Goal: Task Accomplishment & Management: Complete application form

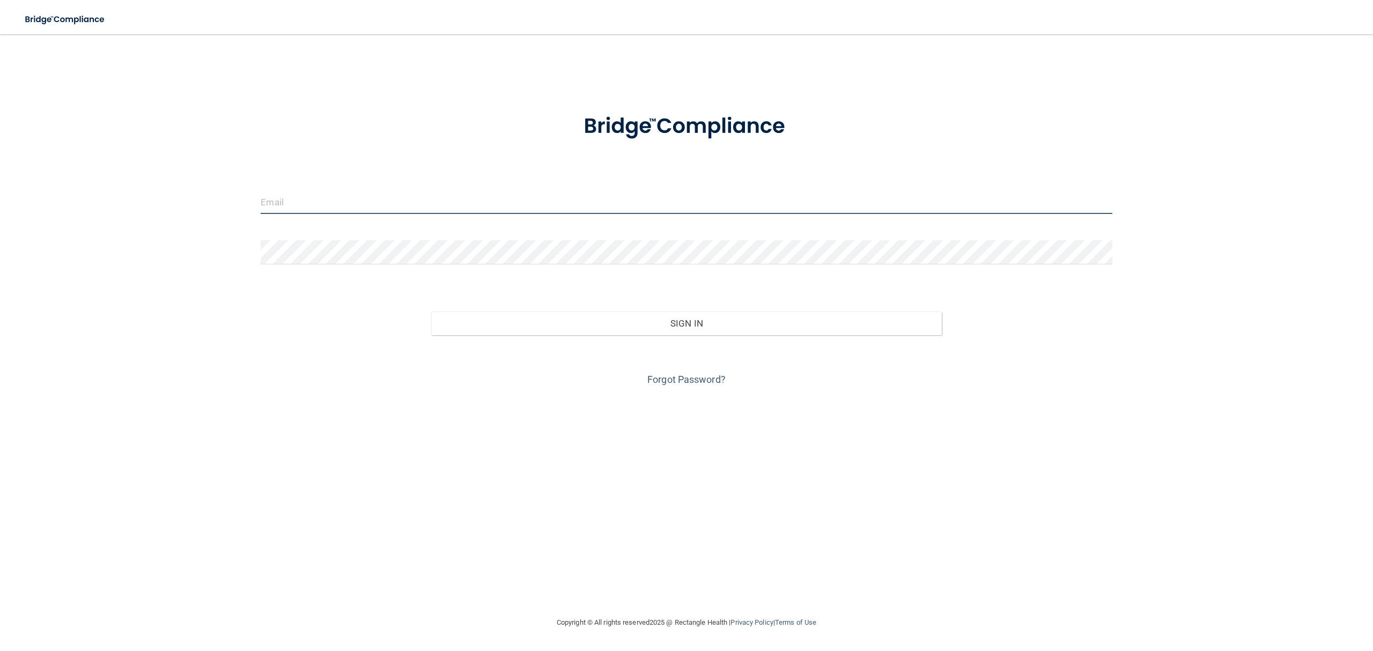
click at [320, 204] on input "email" at bounding box center [686, 202] width 851 height 24
drag, startPoint x: 370, startPoint y: 198, endPoint x: 424, endPoint y: 198, distance: 53.6
click at [424, 198] on input "[DOMAIN_NAME][EMAIL_ADDRESS]" at bounding box center [686, 202] width 851 height 24
type input "[DOMAIN_NAME][EMAIL_ADDRESS][DOMAIN_NAME]"
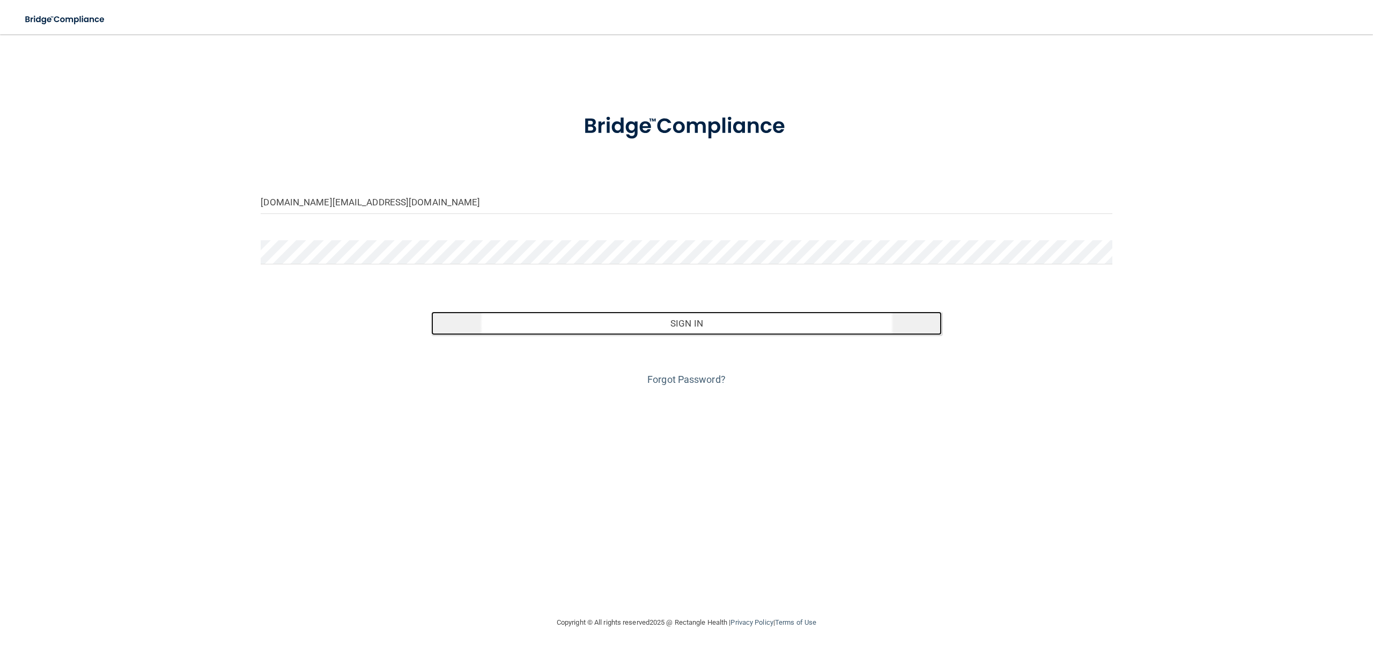
click at [537, 329] on button "Sign In" at bounding box center [686, 324] width 511 height 24
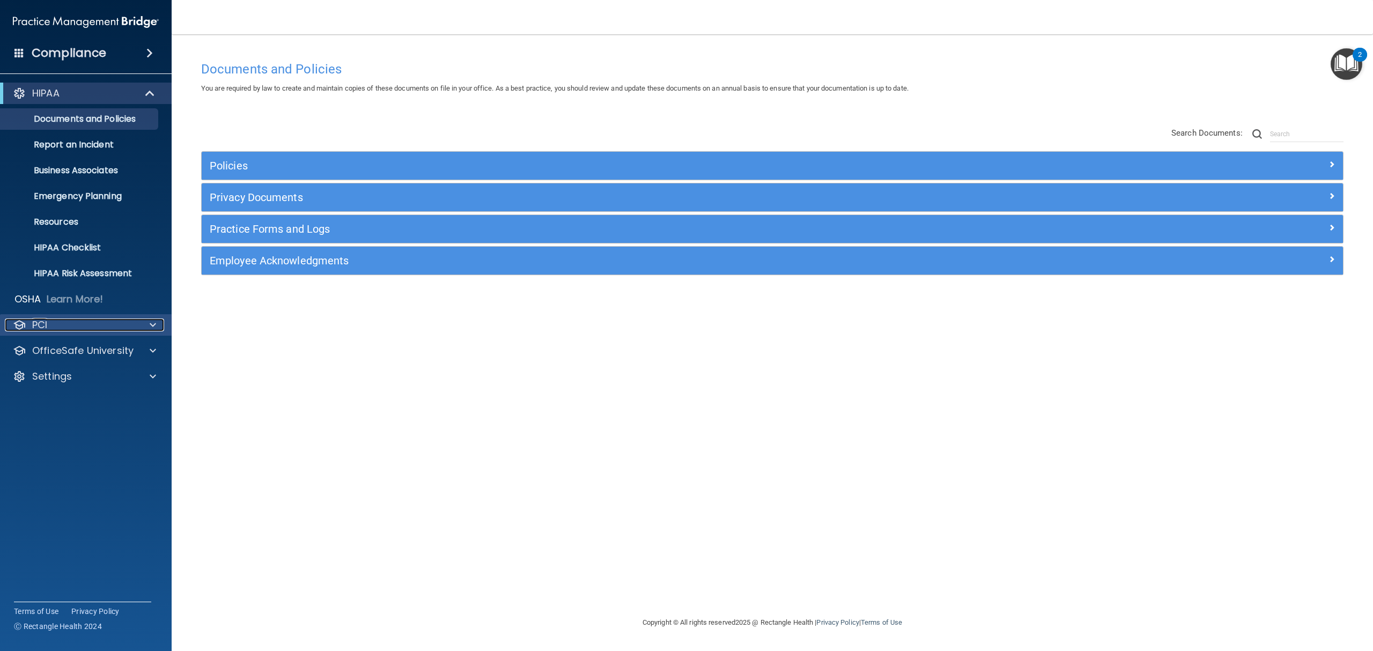
click at [151, 322] on span at bounding box center [153, 325] width 6 height 13
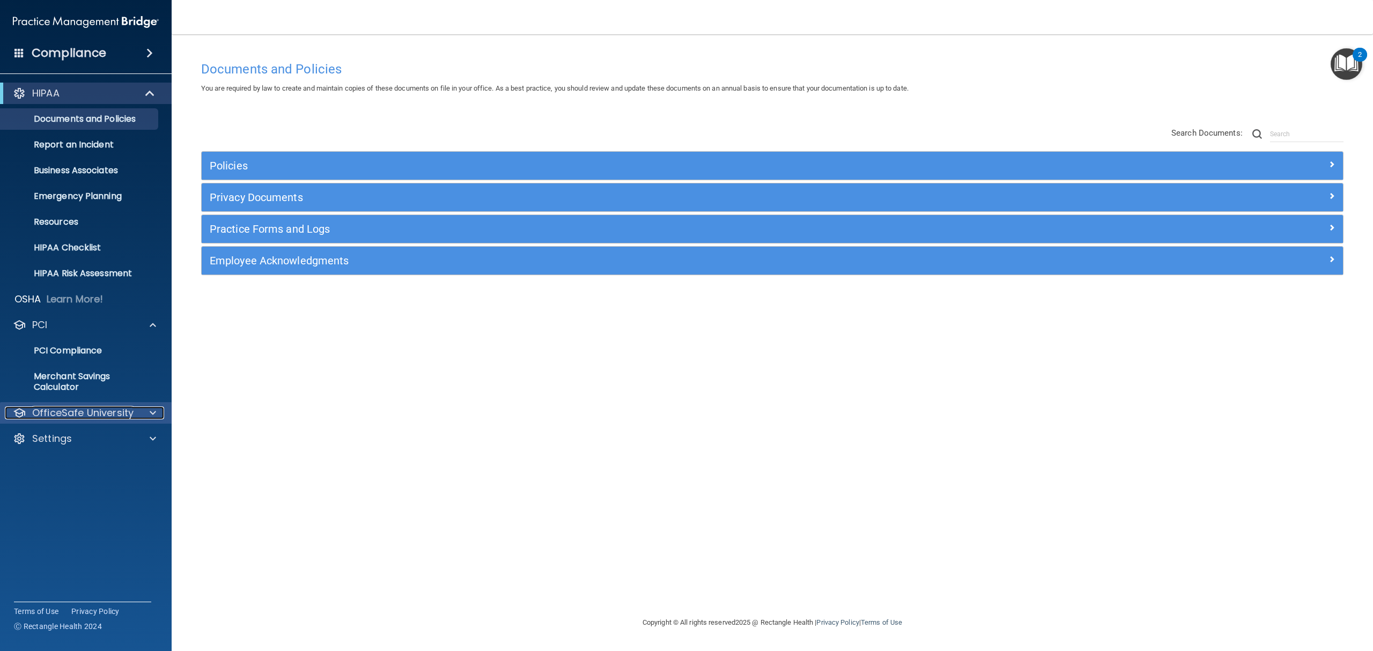
click at [147, 410] on div at bounding box center [151, 413] width 27 height 13
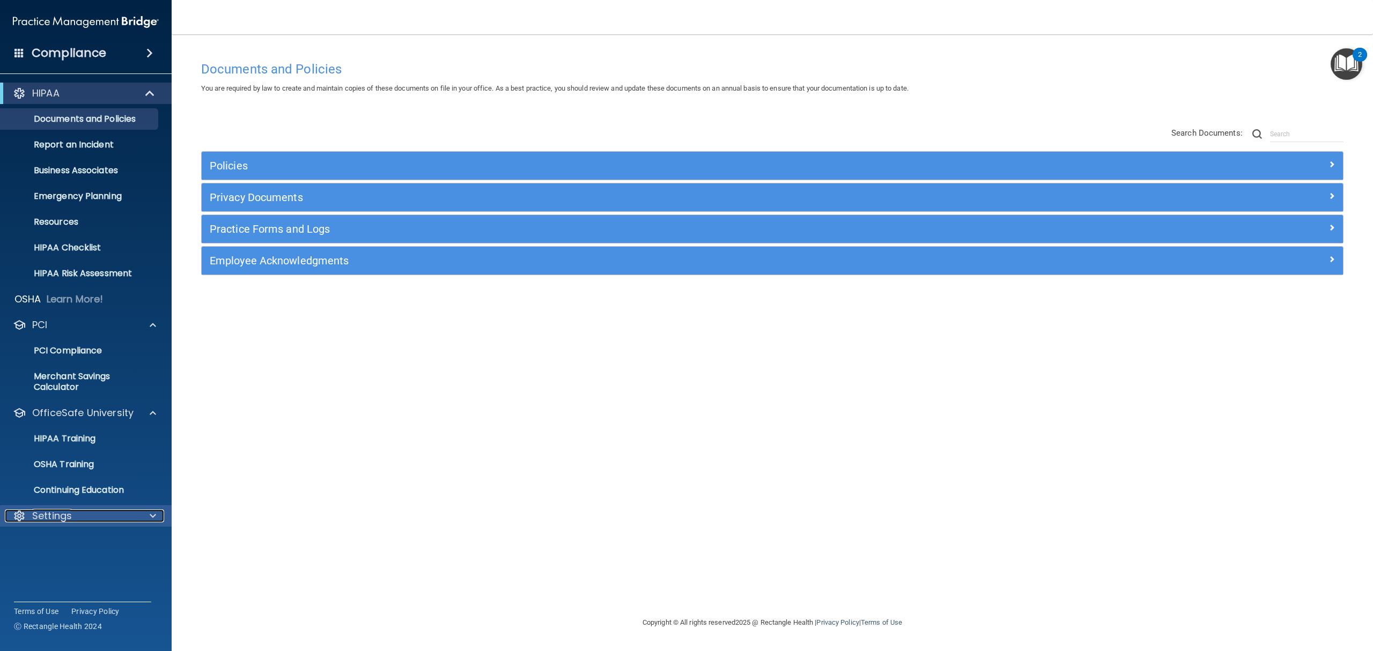
click at [147, 515] on div at bounding box center [151, 516] width 27 height 13
click at [98, 566] on p "My Users" at bounding box center [80, 567] width 146 height 11
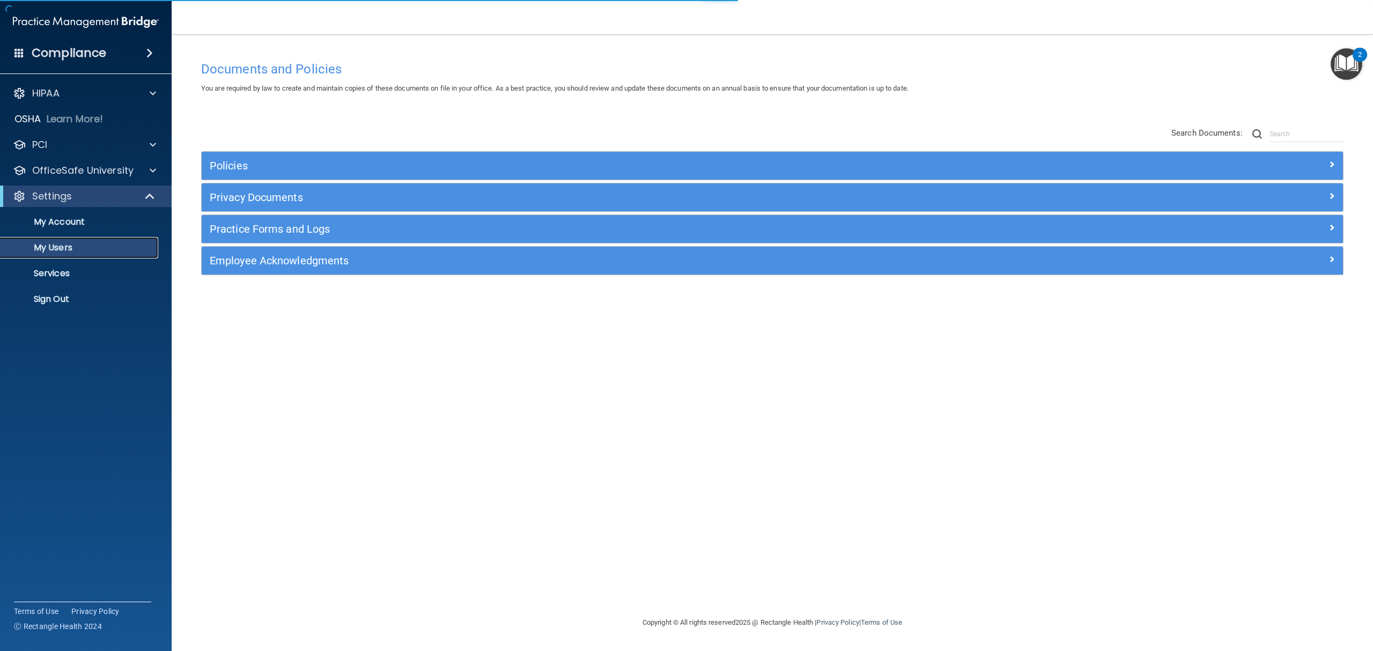
select select "20"
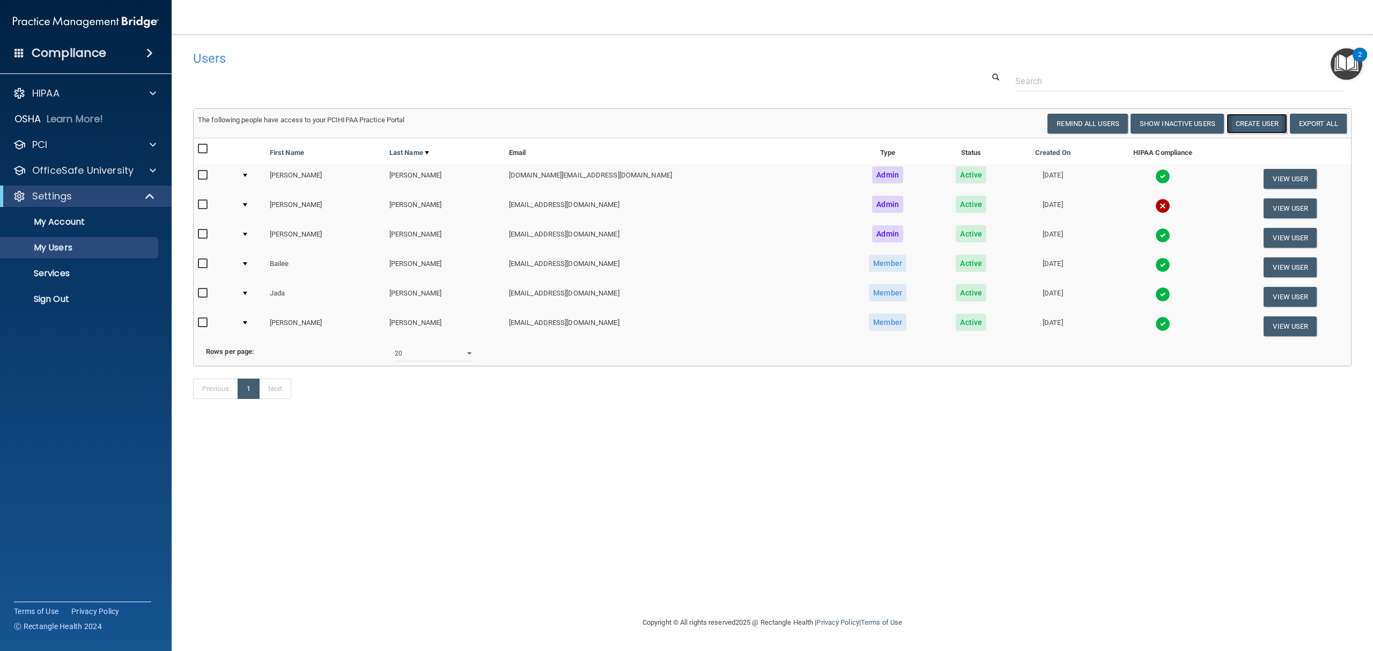
click at [1258, 123] on button "Create User" at bounding box center [1257, 124] width 61 height 20
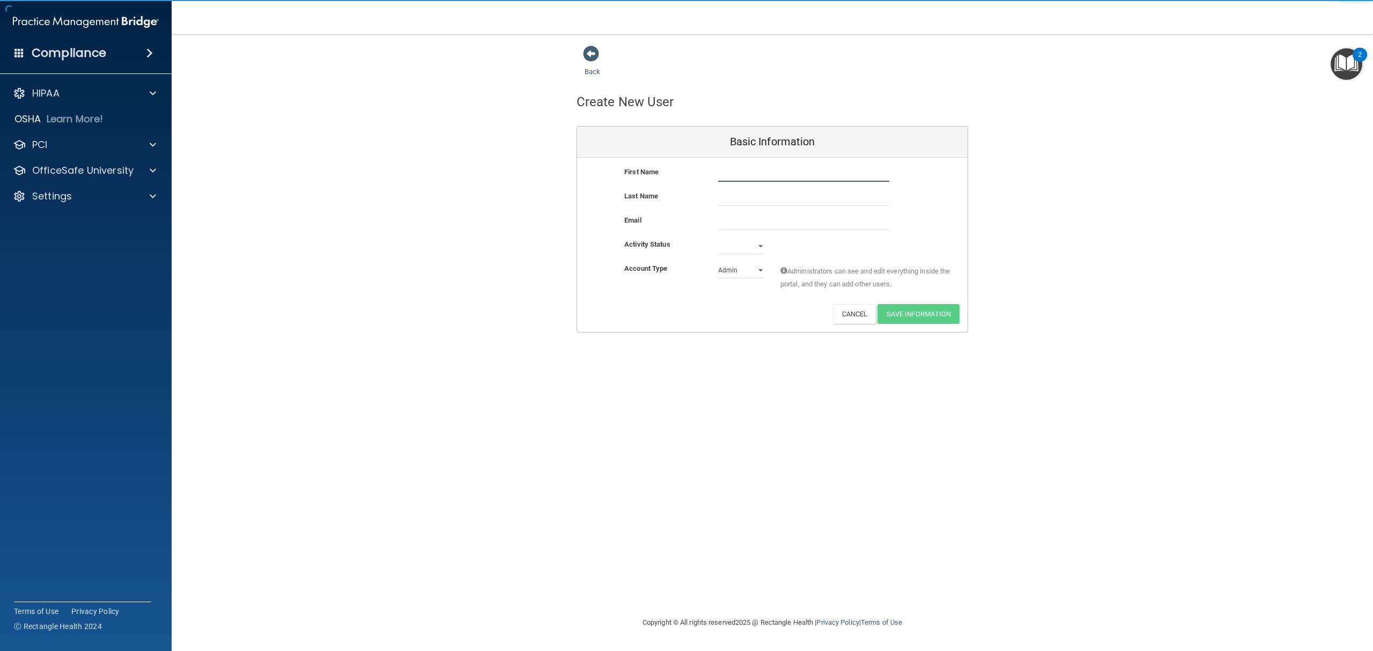
click at [756, 169] on input "text" at bounding box center [803, 174] width 171 height 16
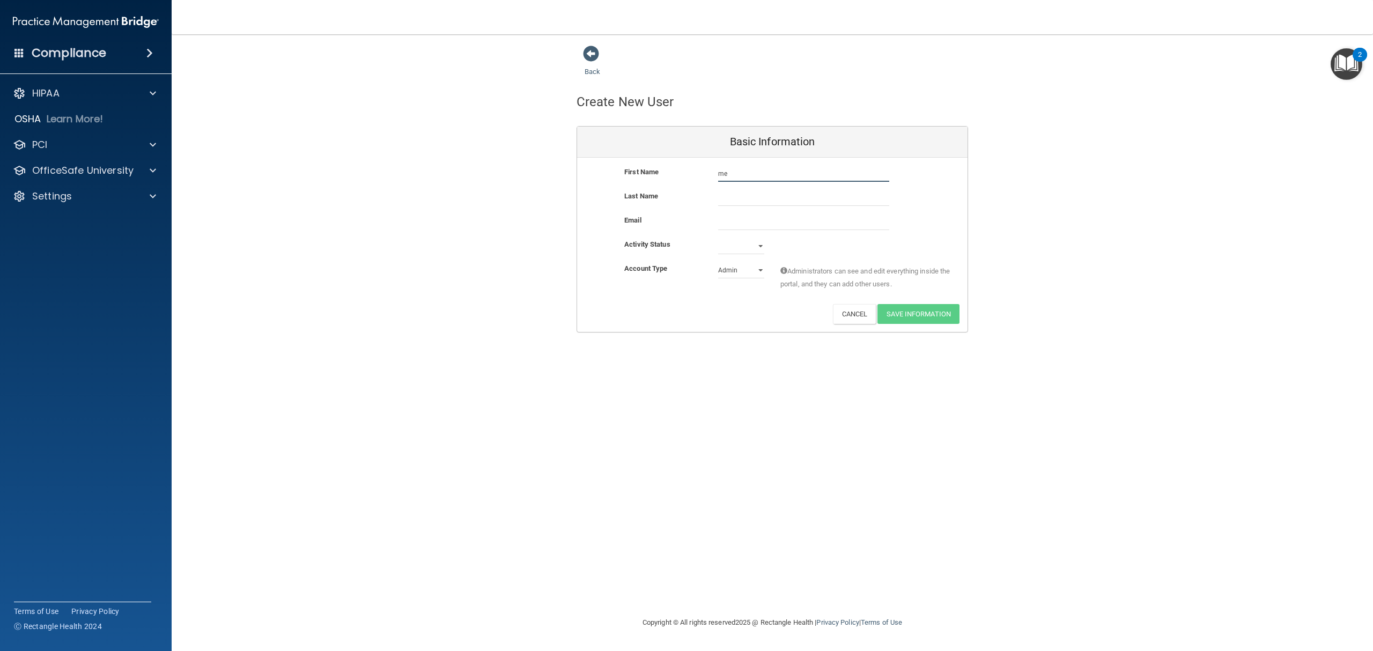
type input "m"
type input "[PERSON_NAME]"
click at [749, 198] on input "text" at bounding box center [803, 198] width 171 height 16
type input "[PERSON_NAME]"
click at [762, 218] on input "email" at bounding box center [803, 222] width 171 height 16
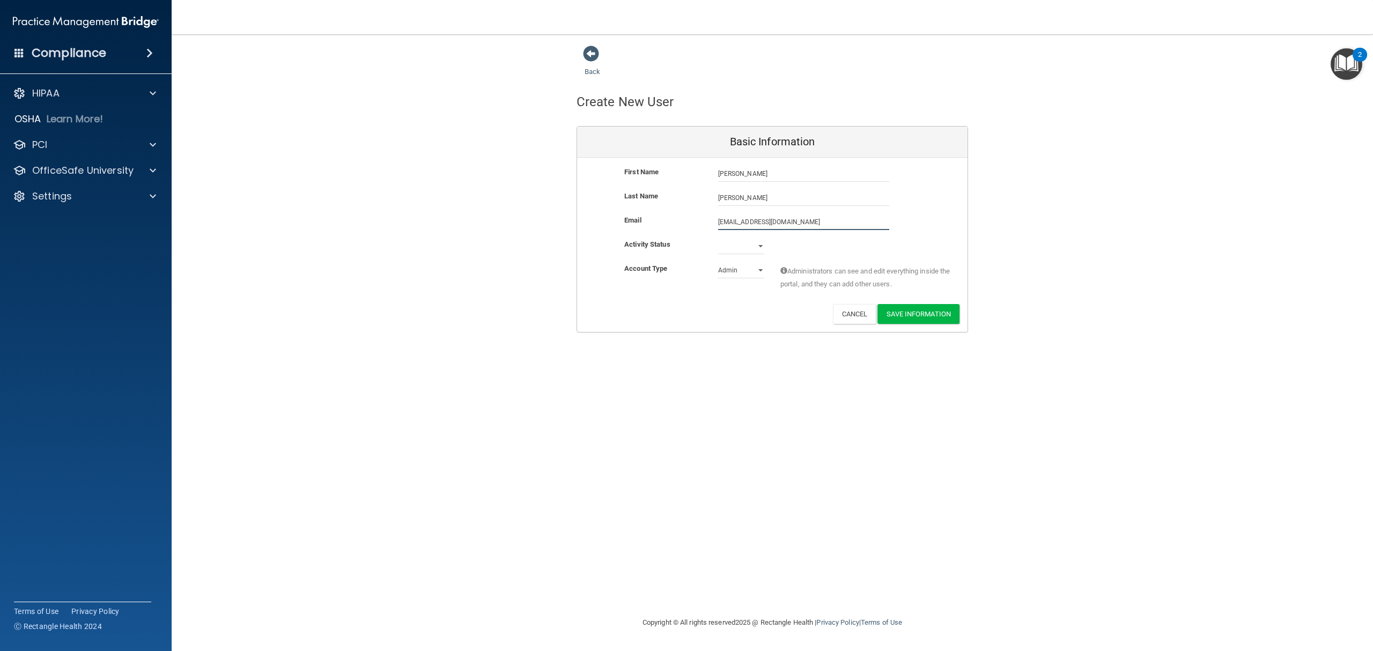
type input "[EMAIL_ADDRESS][DOMAIN_NAME]"
click at [729, 245] on select "Active Inactive" at bounding box center [741, 246] width 46 height 16
select select "active"
click at [718, 238] on select "Active Inactive" at bounding box center [741, 246] width 46 height 16
click at [726, 268] on select "Admin Member" at bounding box center [741, 270] width 46 height 16
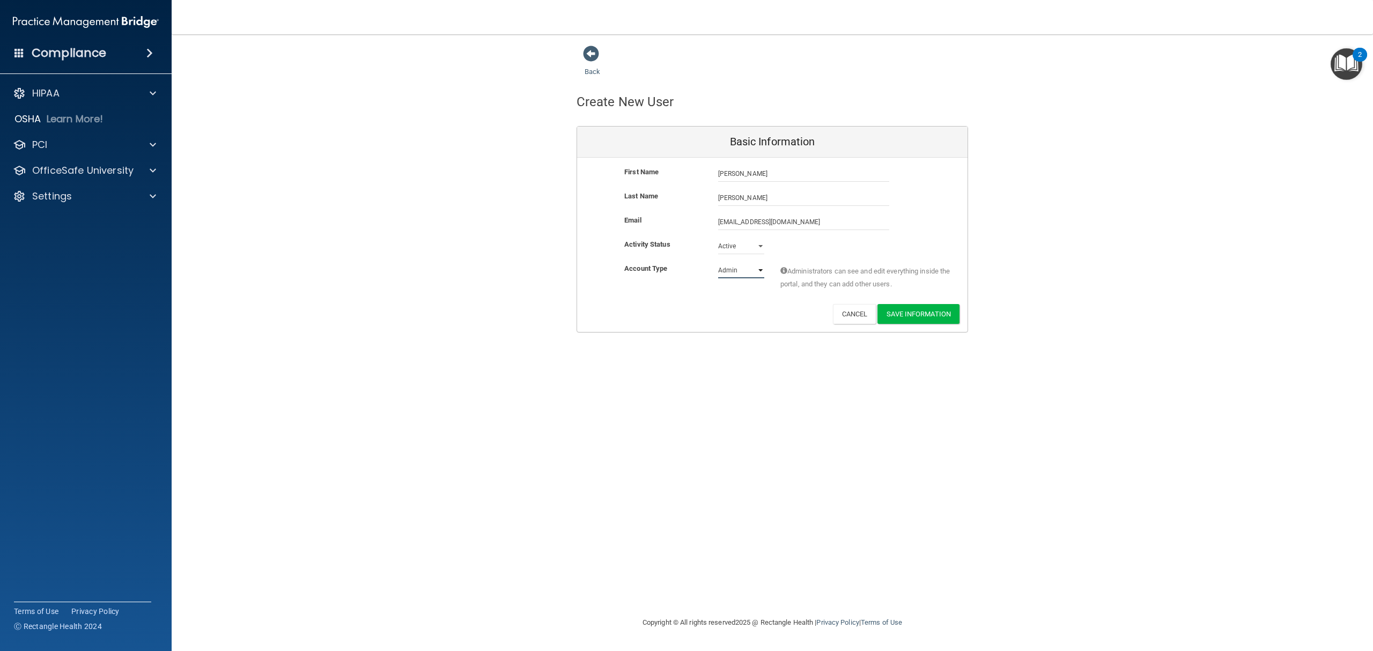
select select "practice_member"
click at [718, 262] on select "Admin Member" at bounding box center [741, 270] width 46 height 16
click at [939, 307] on button "Save Information" at bounding box center [918, 314] width 82 height 20
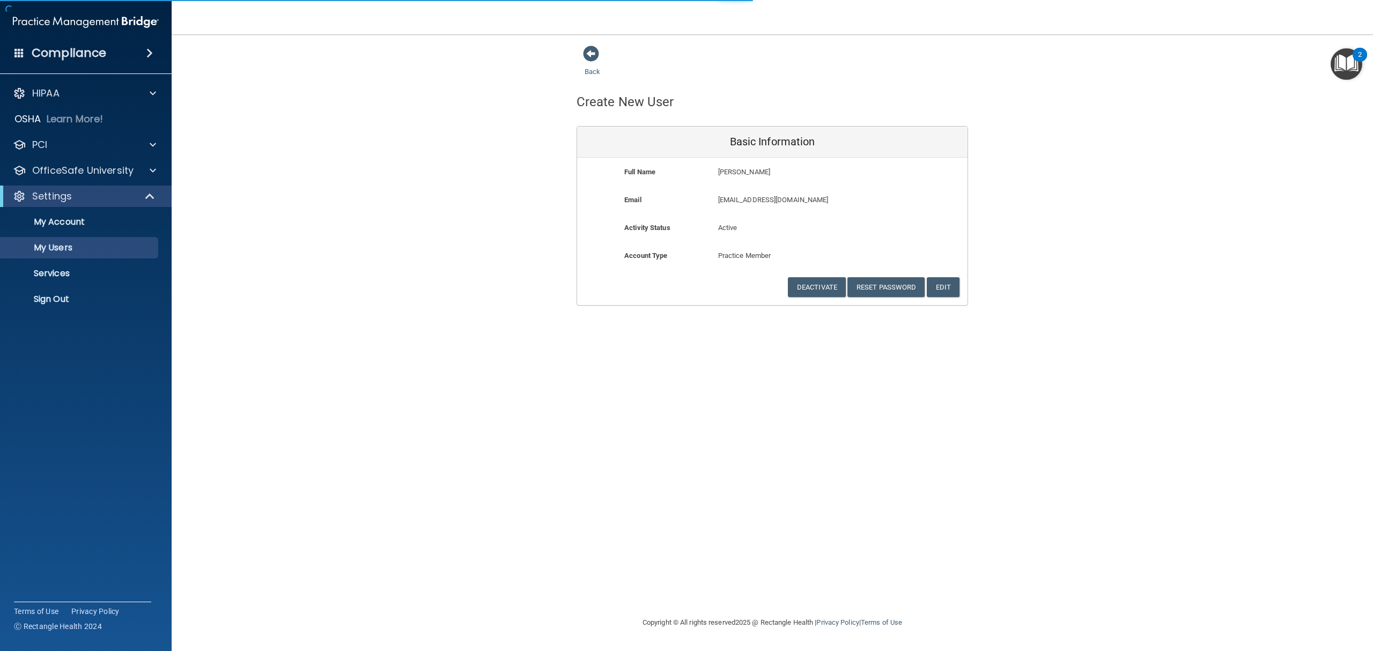
select select "20"
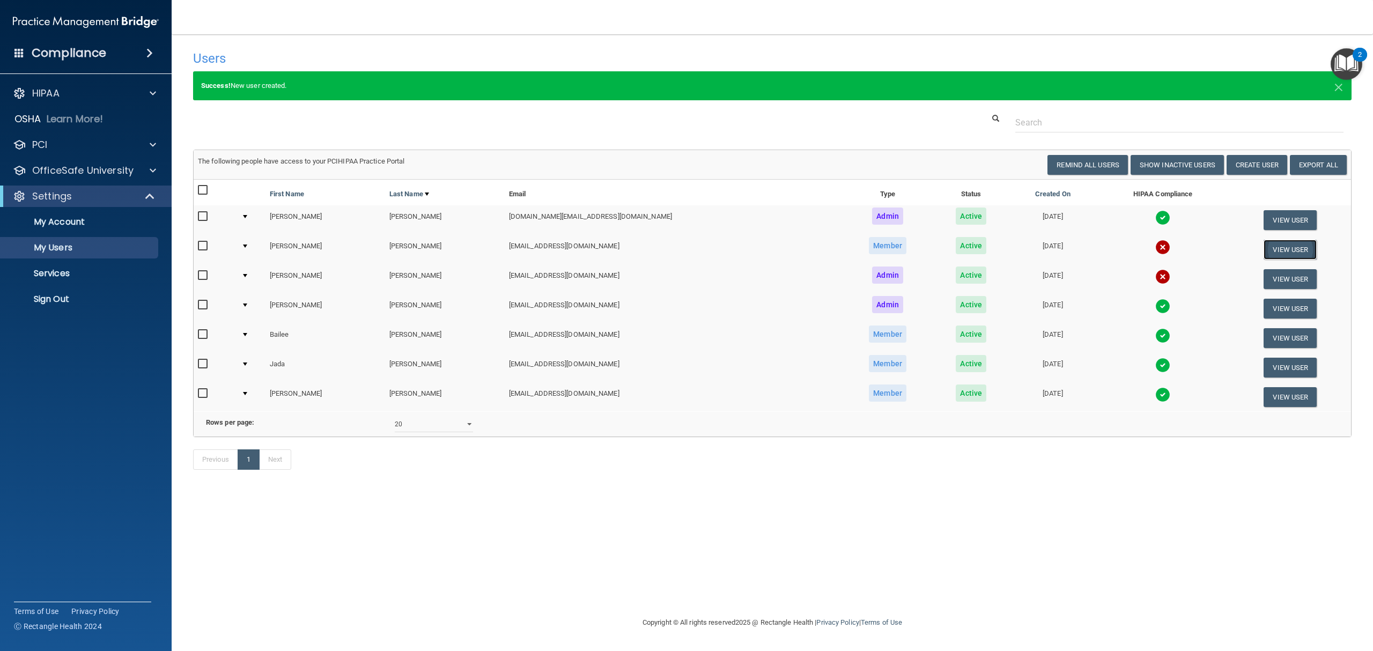
click at [1277, 248] on button "View User" at bounding box center [1290, 250] width 53 height 20
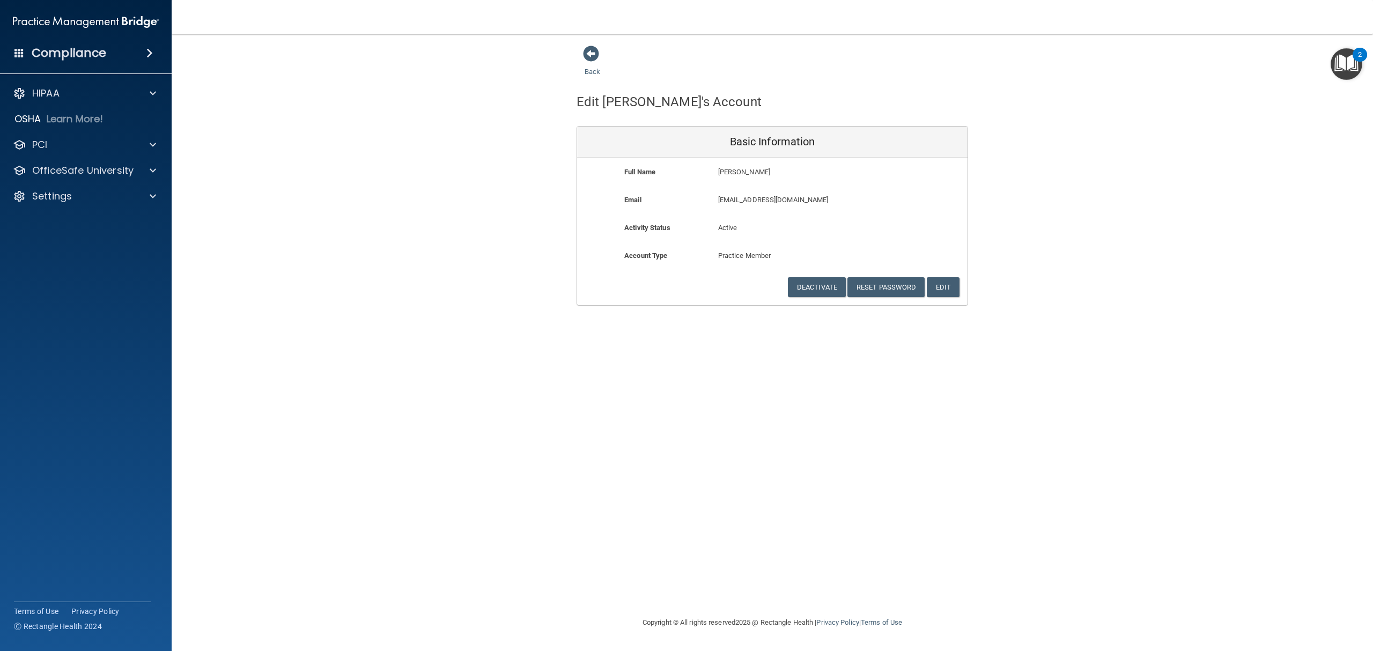
click at [1084, 219] on div "Back Edit [PERSON_NAME]'s Account Basic Information Full Name [PERSON_NAME] [PE…" at bounding box center [772, 175] width 1159 height 261
click at [590, 54] on span at bounding box center [591, 54] width 16 height 16
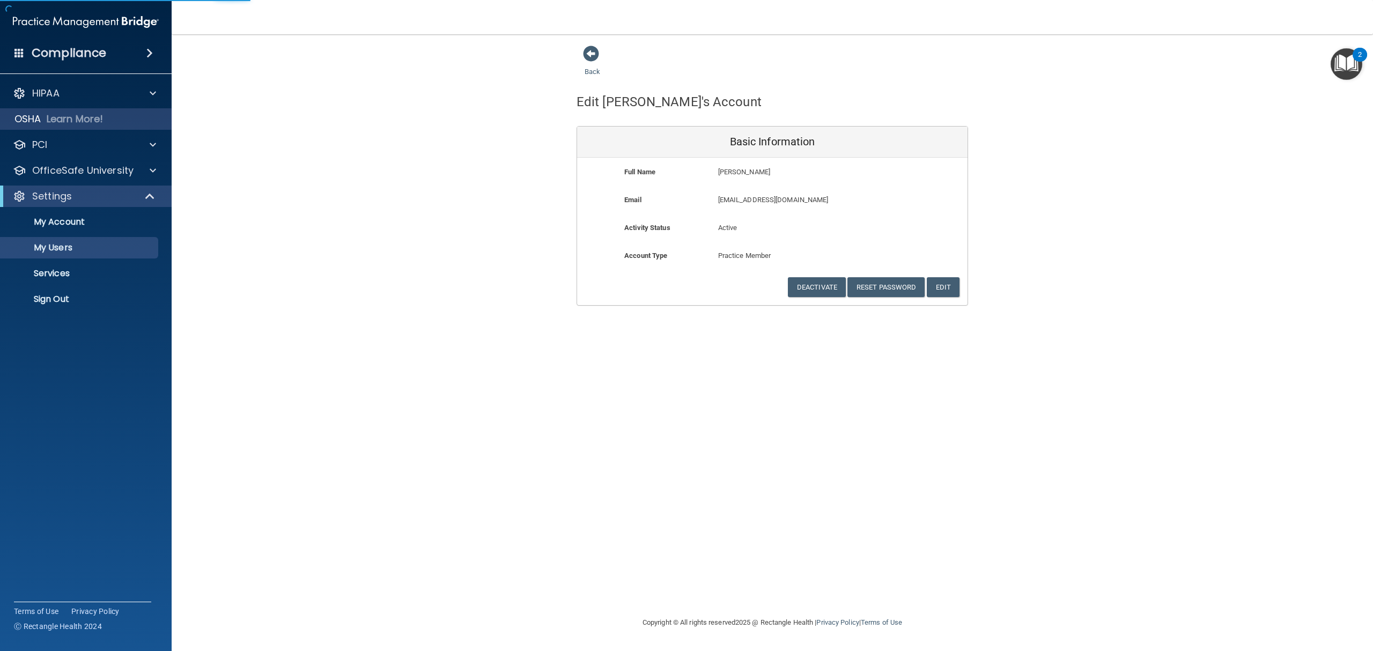
select select "20"
